Goal: Communication & Community: Answer question/provide support

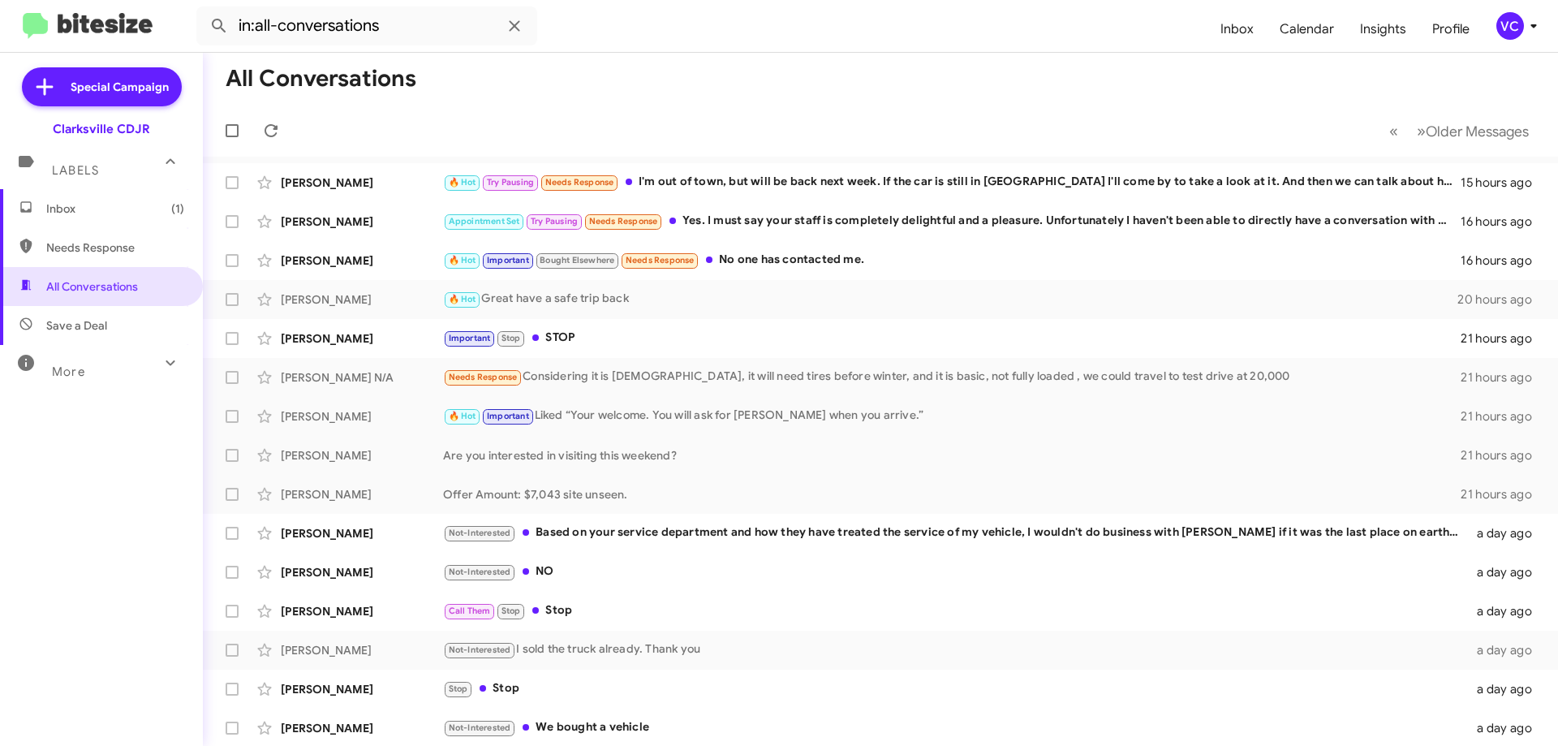
click at [889, 92] on mat-toolbar-row "All Conversations" at bounding box center [880, 79] width 1355 height 52
click at [899, 91] on mat-toolbar-row "All Conversations" at bounding box center [880, 79] width 1355 height 52
click at [921, 28] on form "in:all-conversations" at bounding box center [701, 25] width 1011 height 39
click at [898, 127] on mat-toolbar-row "« Previous » Next Older Messages" at bounding box center [880, 131] width 1355 height 52
click at [896, 75] on mat-toolbar-row "All Conversations" at bounding box center [880, 79] width 1355 height 52
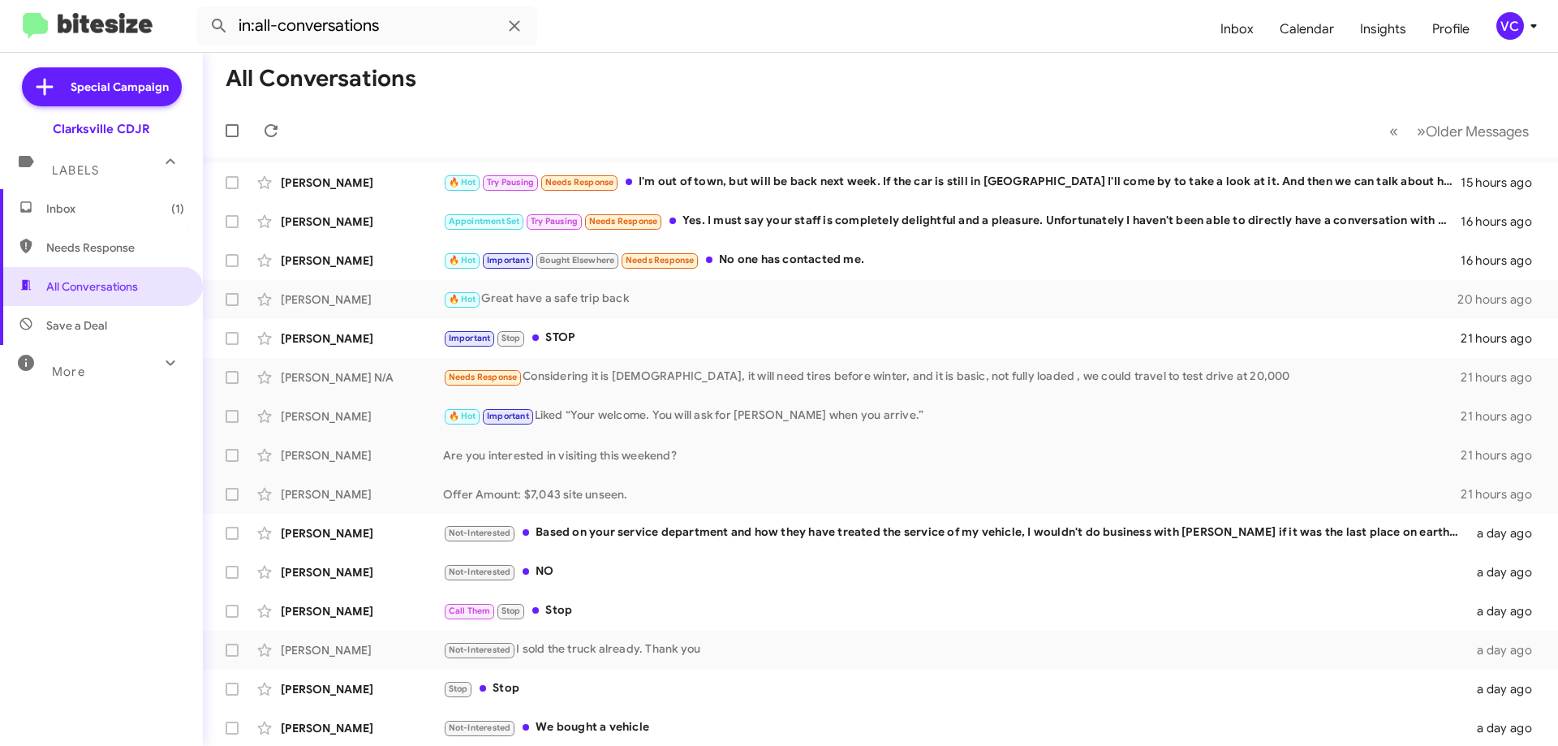
click at [645, 84] on mat-toolbar-row "All Conversations" at bounding box center [880, 79] width 1355 height 52
click at [92, 533] on div "Inbox (1) Needs Response All Conversations Save a Deal More Important 🔥 Hot App…" at bounding box center [101, 412] width 203 height 447
click at [888, 80] on mat-toolbar-row "All Conversations" at bounding box center [880, 79] width 1355 height 52
click at [914, 25] on form "in:all-conversations" at bounding box center [701, 25] width 1011 height 39
click at [749, 136] on mat-toolbar-row "« Previous » Next Older Messages" at bounding box center [880, 131] width 1355 height 52
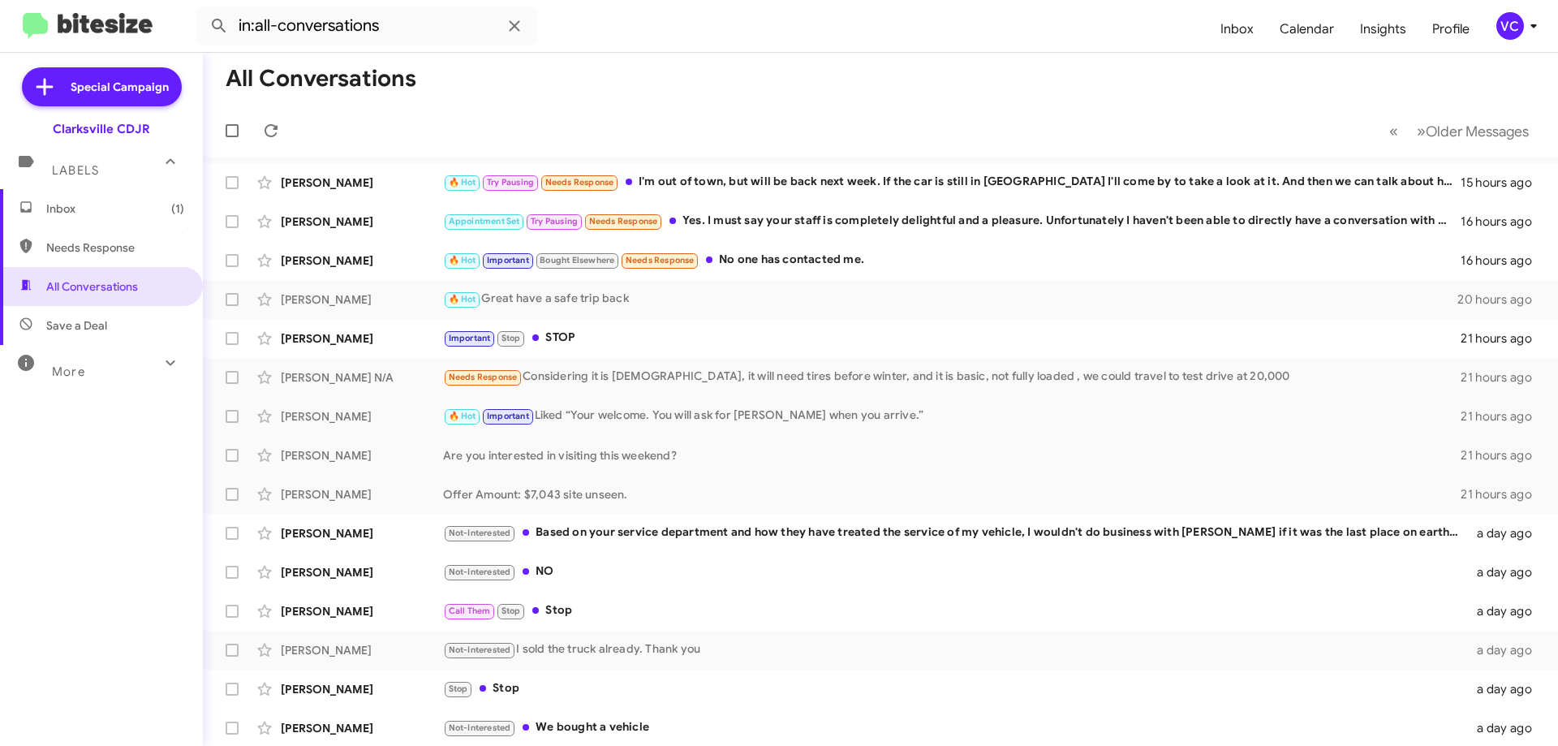
click at [845, 83] on mat-toolbar-row "All Conversations" at bounding box center [880, 79] width 1355 height 52
click at [873, 178] on div "🔥 Hot Try Pausing Needs Response I'm out of town, but will be back next week. I…" at bounding box center [961, 182] width 1037 height 19
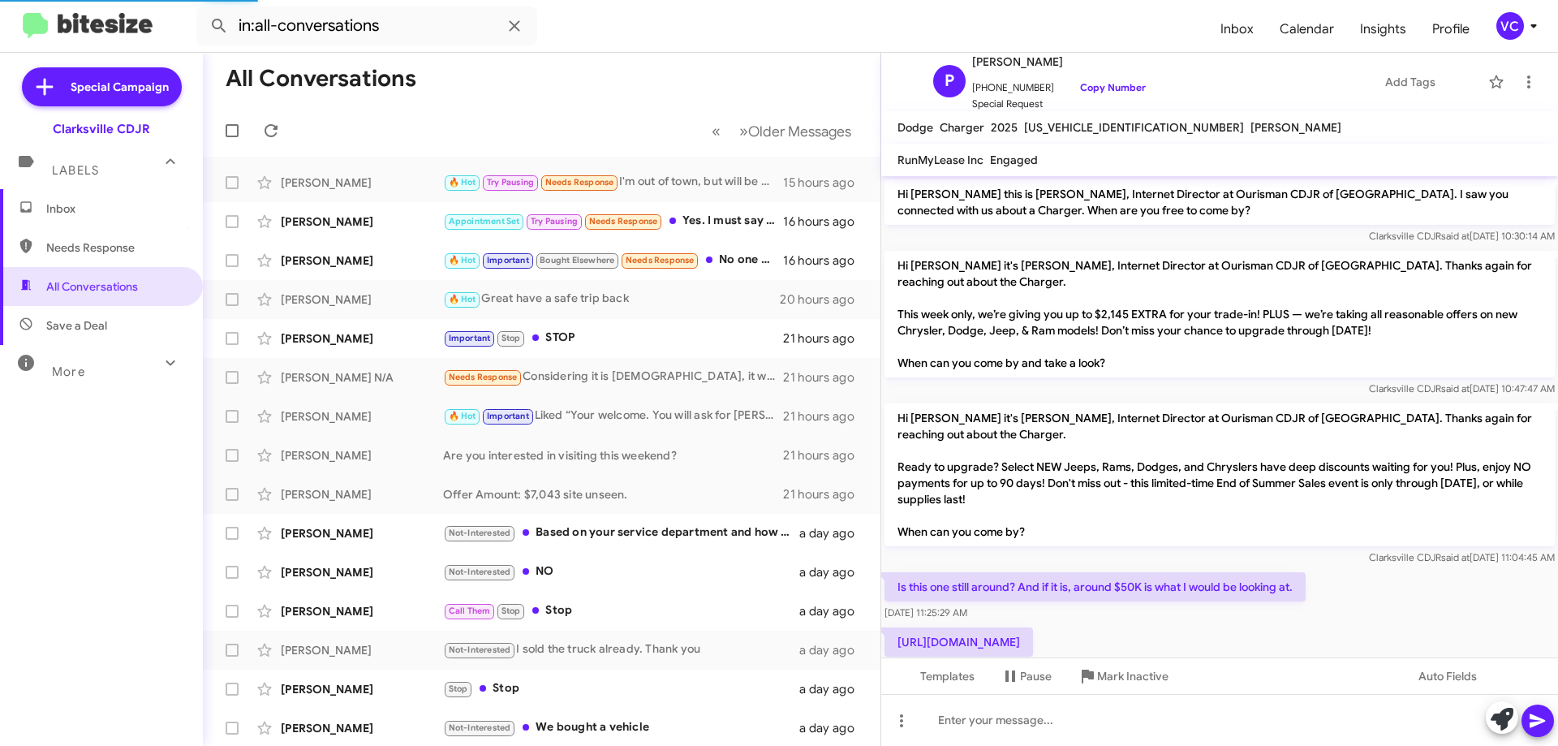
scroll to position [312, 0]
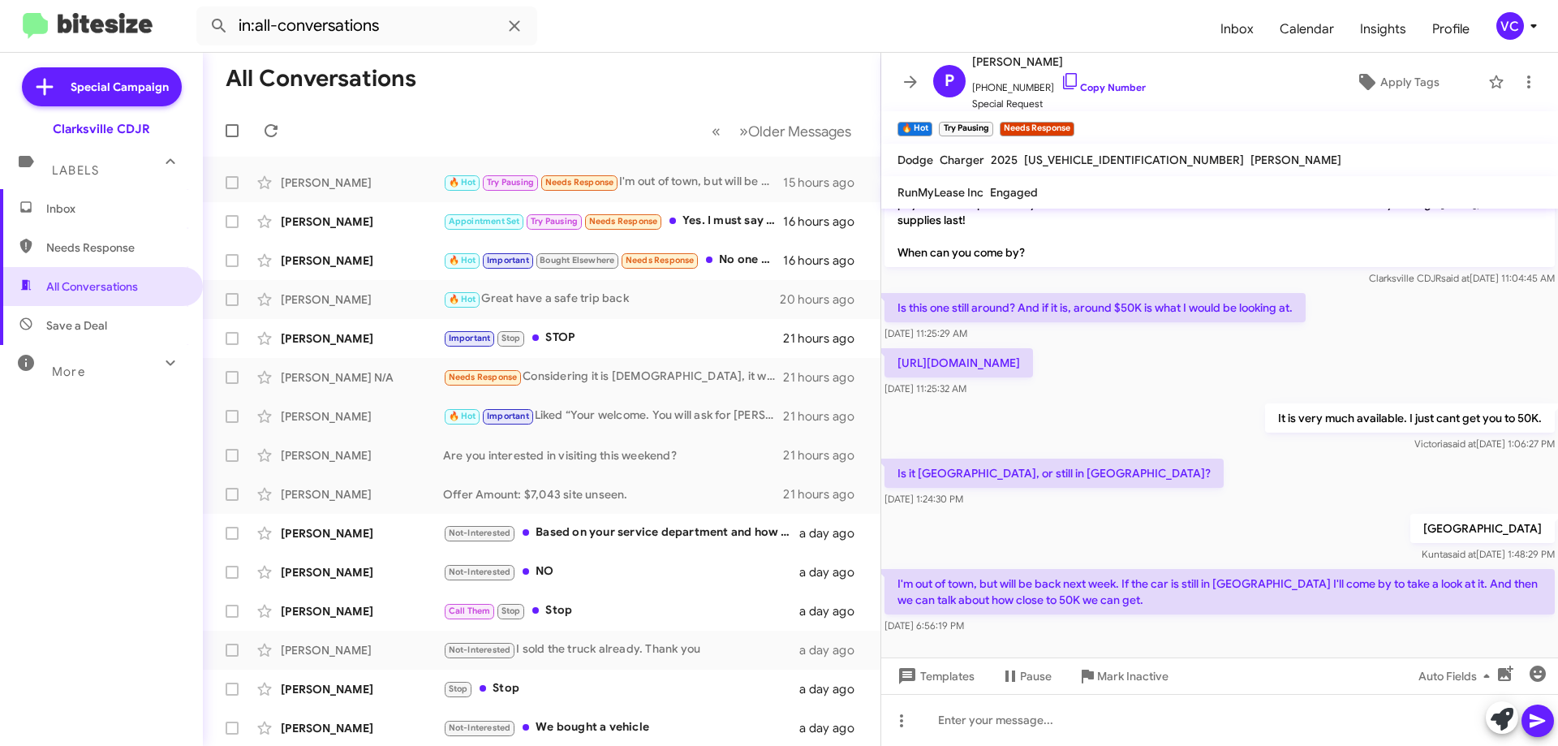
click at [1146, 455] on div "It is very much available. I just cant get you to 50K. [PERSON_NAME] said at [D…" at bounding box center [1219, 427] width 677 height 55
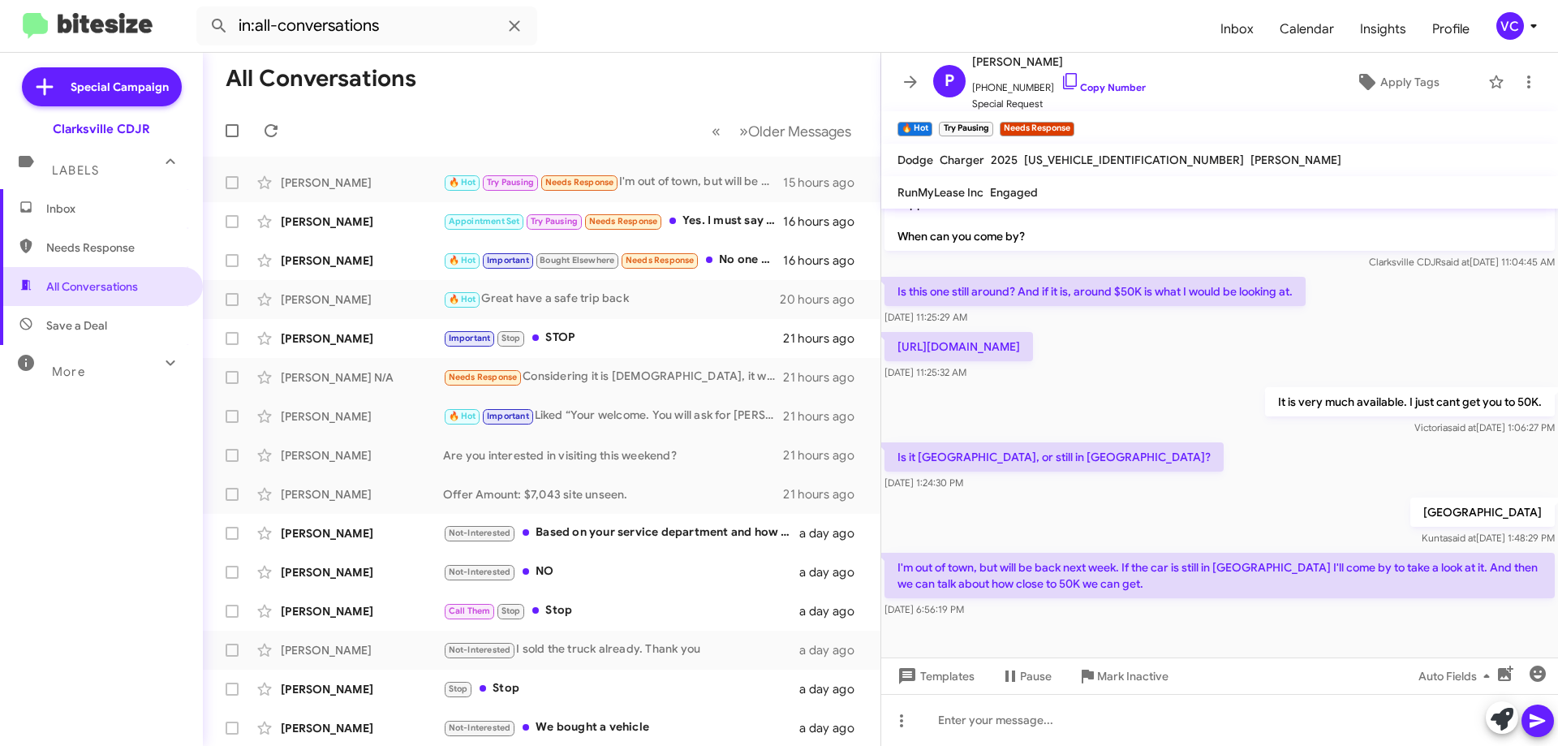
scroll to position [344, 0]
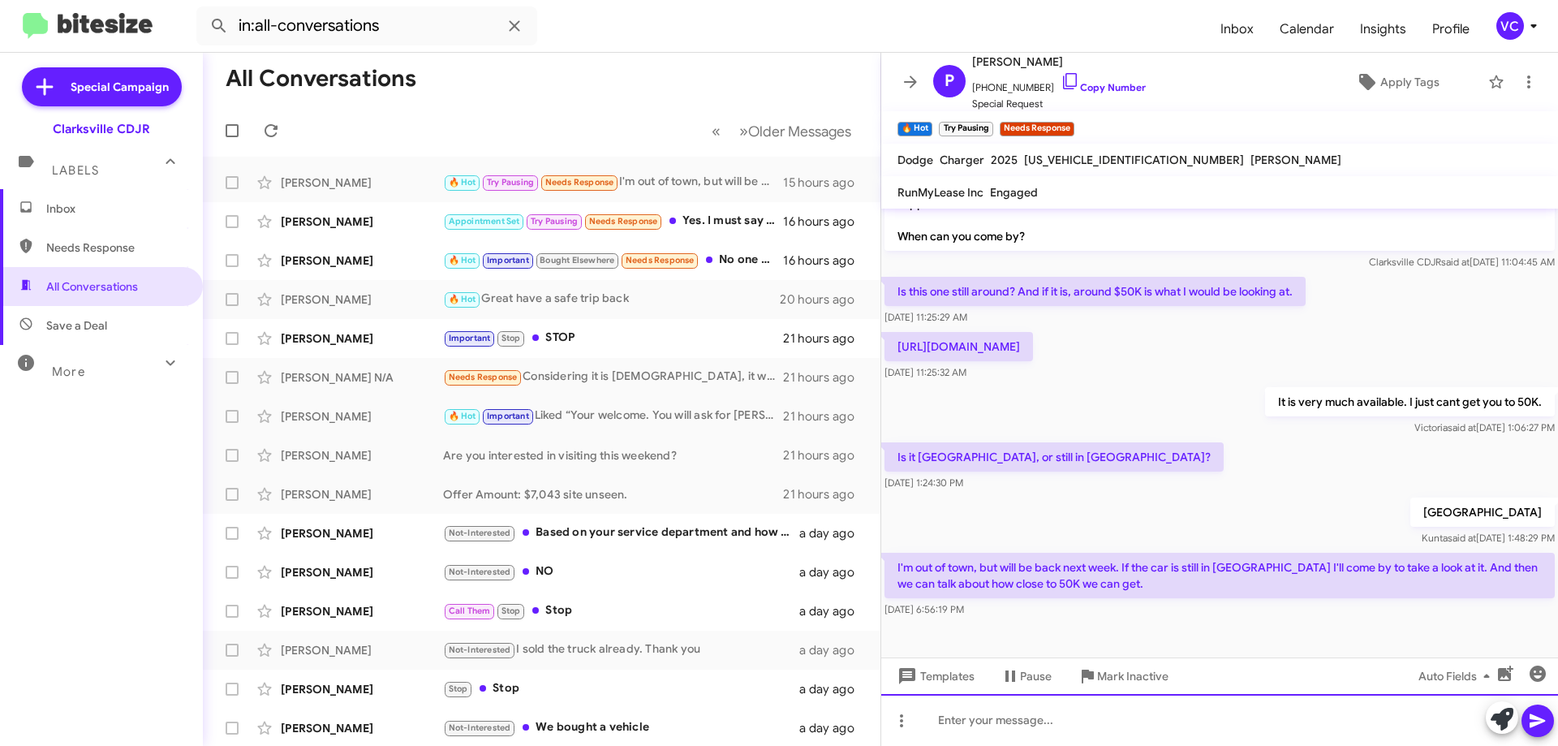
click at [1110, 733] on div at bounding box center [1219, 720] width 677 height 52
click at [1107, 733] on div at bounding box center [1219, 720] width 677 height 52
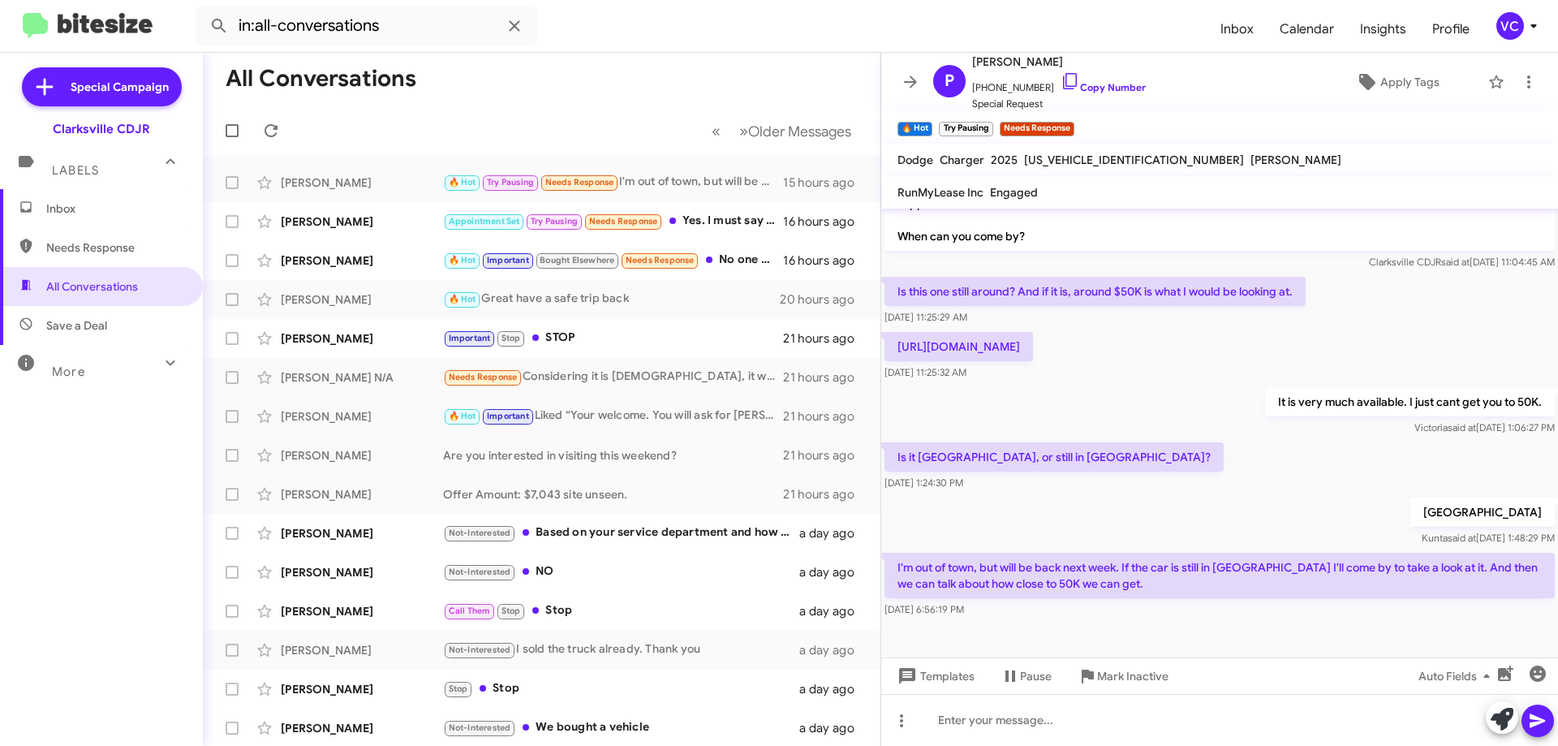
click at [1158, 444] on div "Is it [GEOGRAPHIC_DATA], or still in [GEOGRAPHIC_DATA]? [DATE] 1:24:30 PM" at bounding box center [1219, 466] width 677 height 55
click at [1172, 467] on div "Is it [GEOGRAPHIC_DATA], or still in [GEOGRAPHIC_DATA]? [DATE] 1:24:30 PM" at bounding box center [1219, 466] width 677 height 55
click at [652, 104] on mat-toolbar-row "All Conversations" at bounding box center [541, 79] width 677 height 52
click at [1215, 412] on div "It is very much available. I just cant get you to 50K. [PERSON_NAME] said at [D…" at bounding box center [1219, 411] width 677 height 55
click at [699, 59] on mat-toolbar-row "All Conversations" at bounding box center [541, 79] width 677 height 52
